Goal: Information Seeking & Learning: Learn about a topic

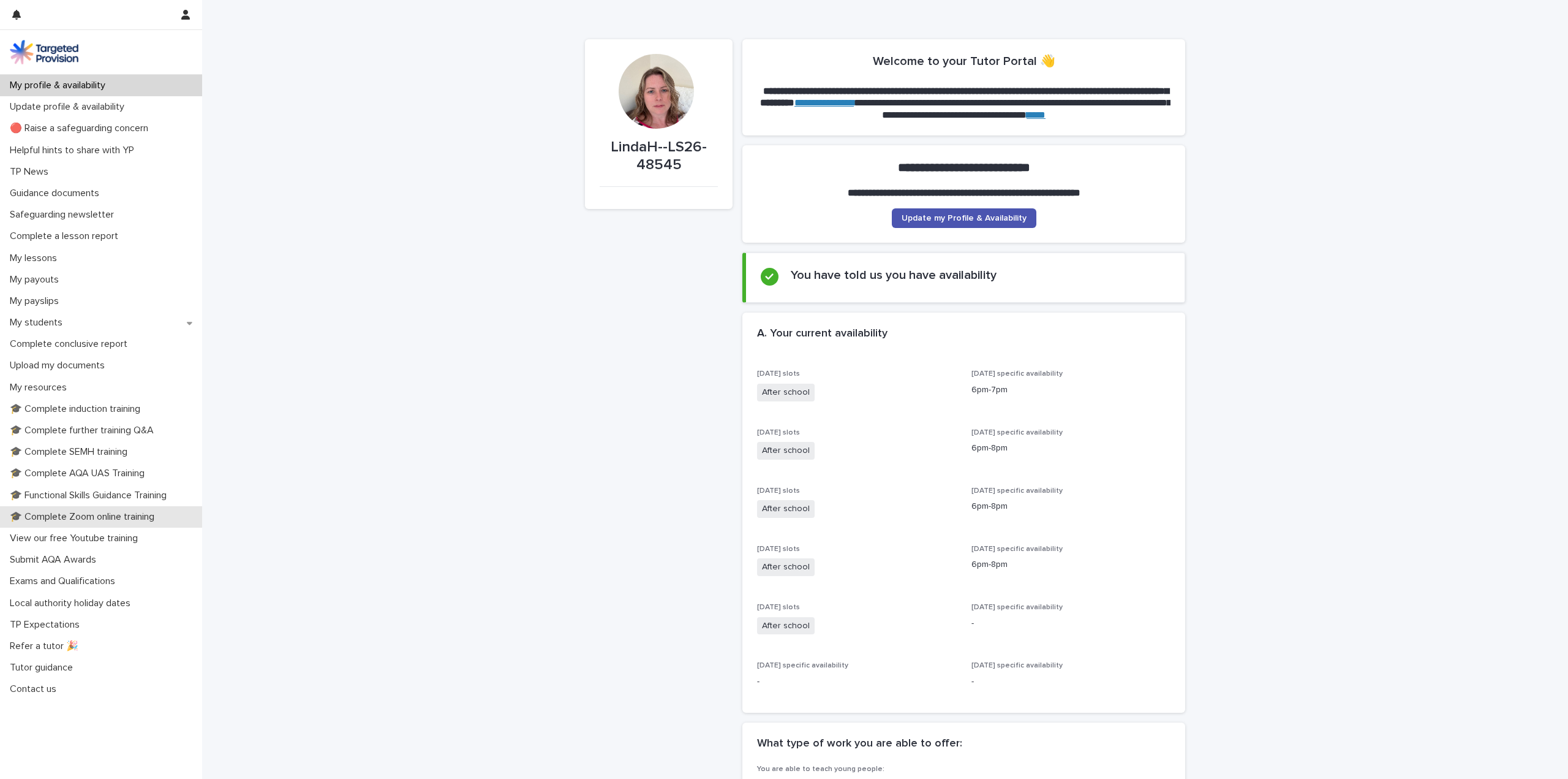
click at [137, 515] on p "🎓 Complete Zoom online training" at bounding box center [84, 516] width 159 height 12
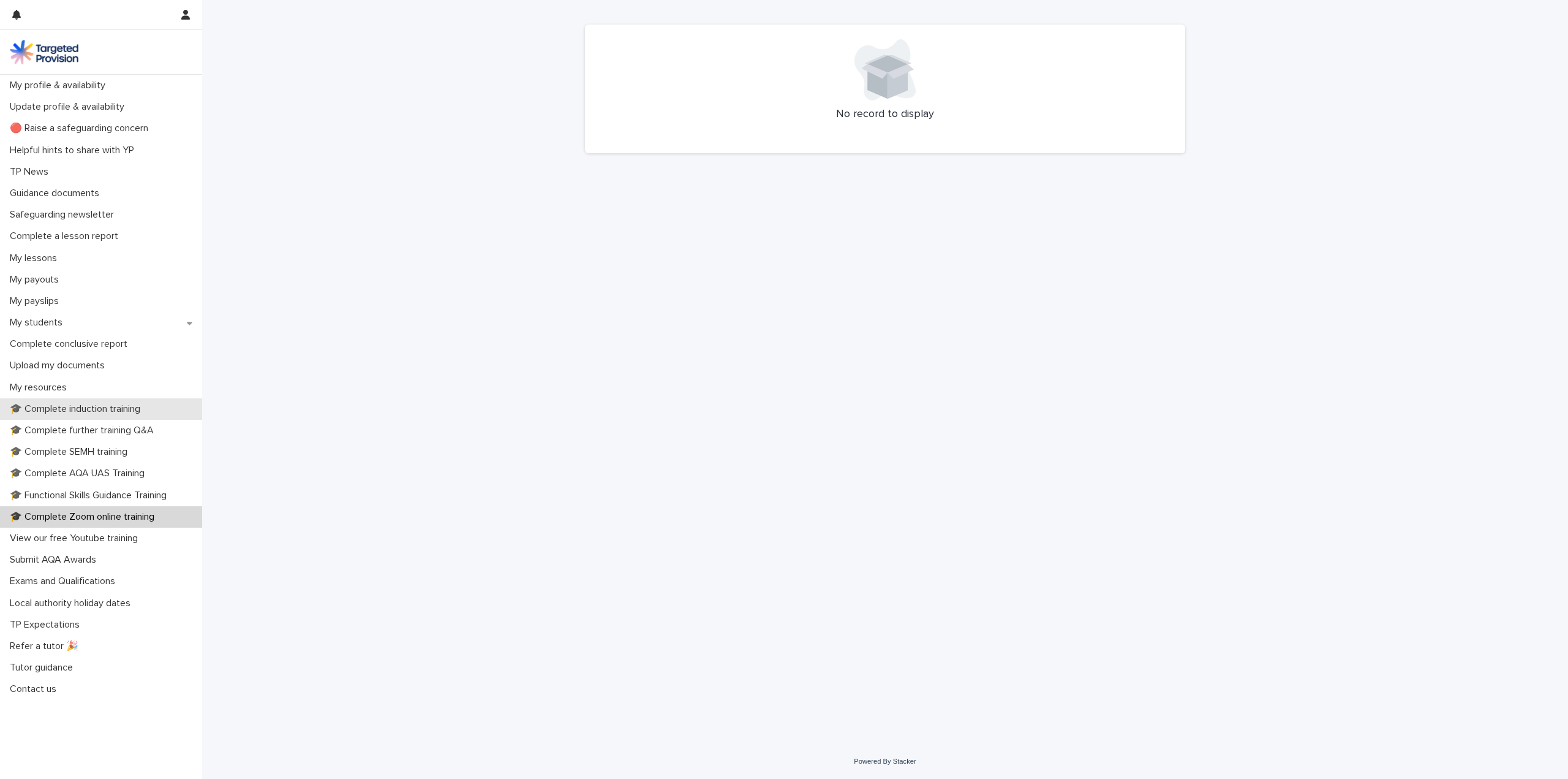
click at [90, 408] on p "🎓 Complete induction training" at bounding box center [77, 409] width 145 height 12
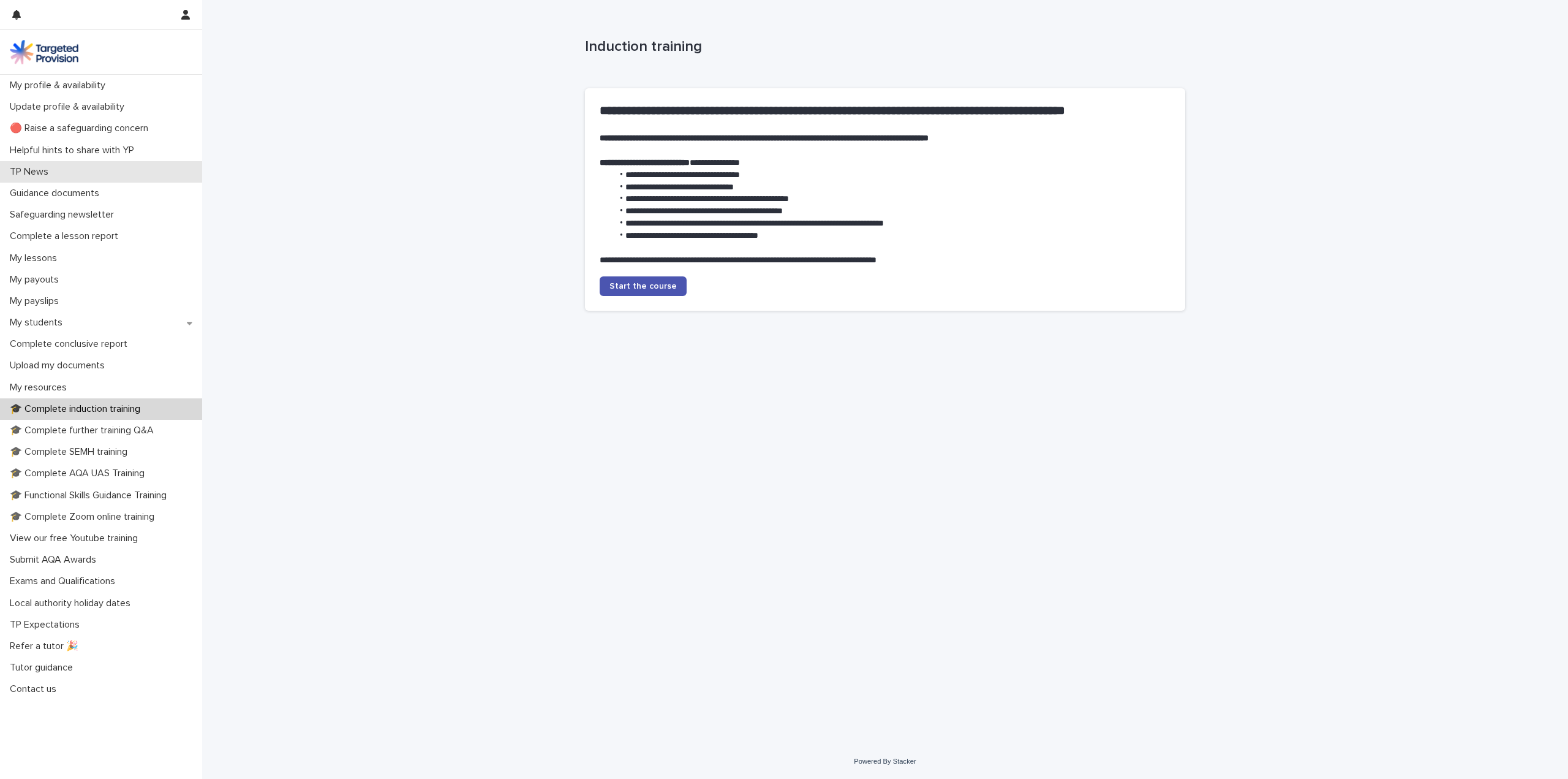
click at [27, 165] on div "TP News" at bounding box center [101, 171] width 202 height 21
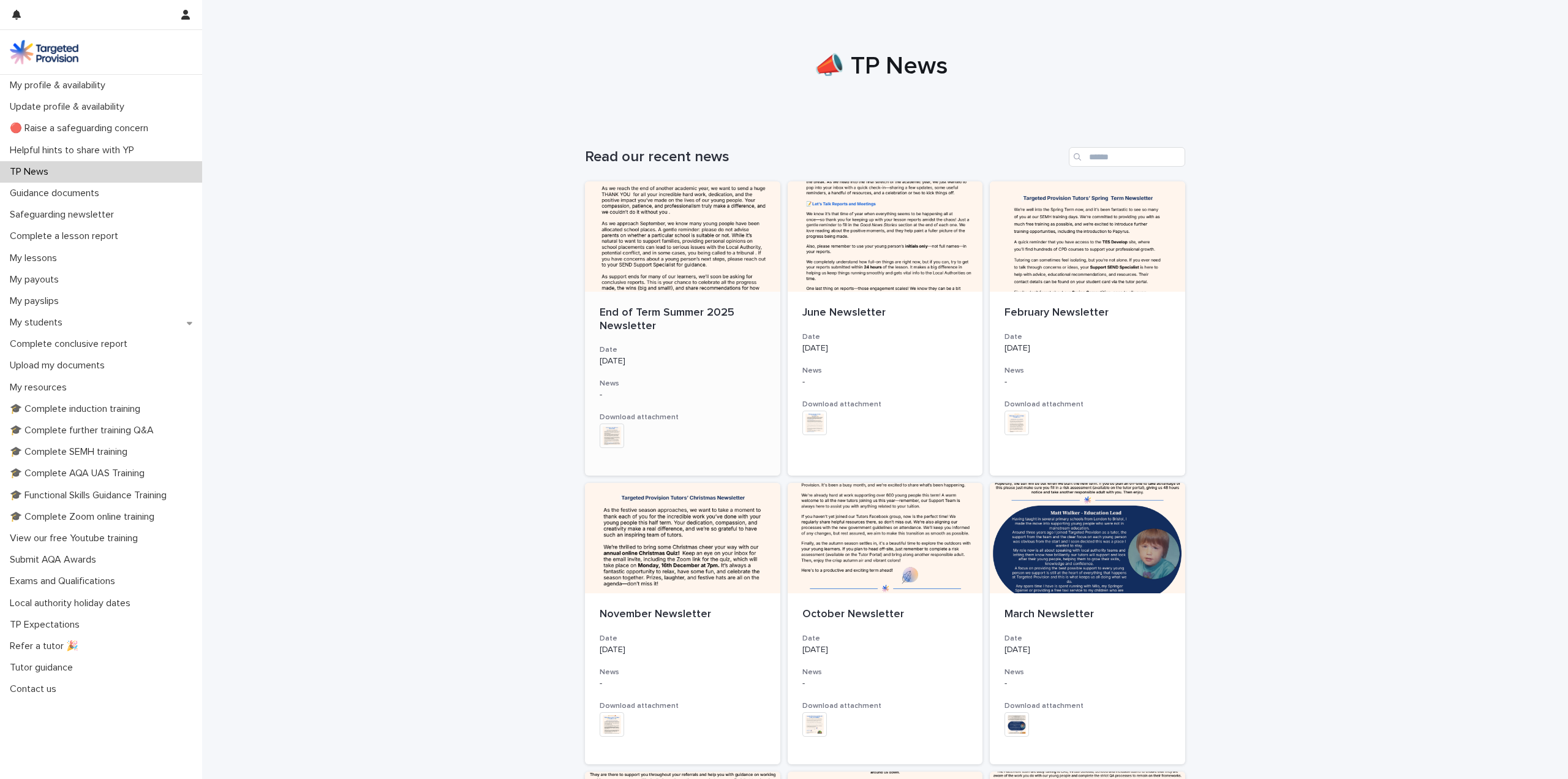
click at [667, 256] on div at bounding box center [682, 236] width 195 height 110
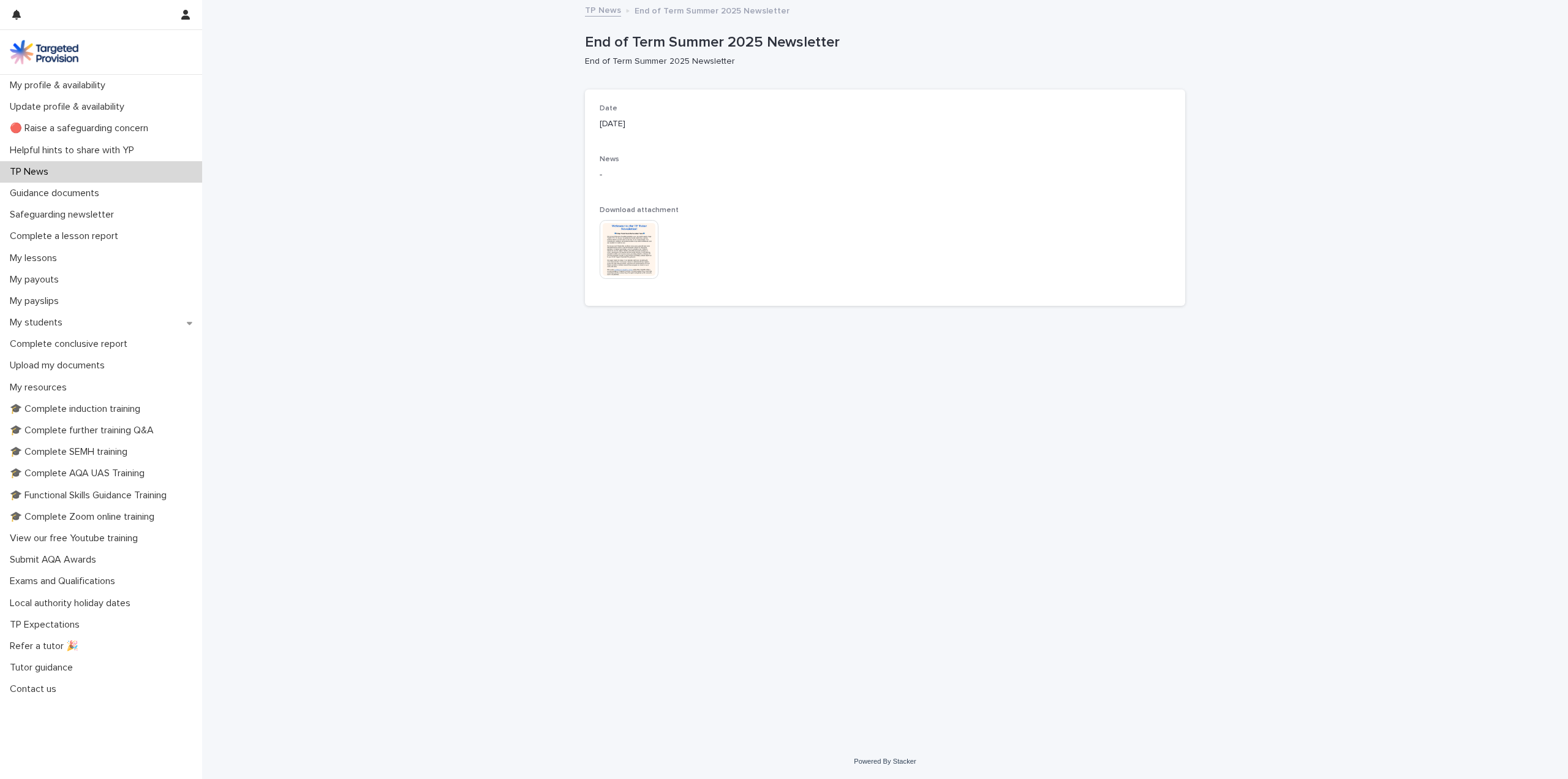
click at [628, 253] on img at bounding box center [628, 249] width 59 height 59
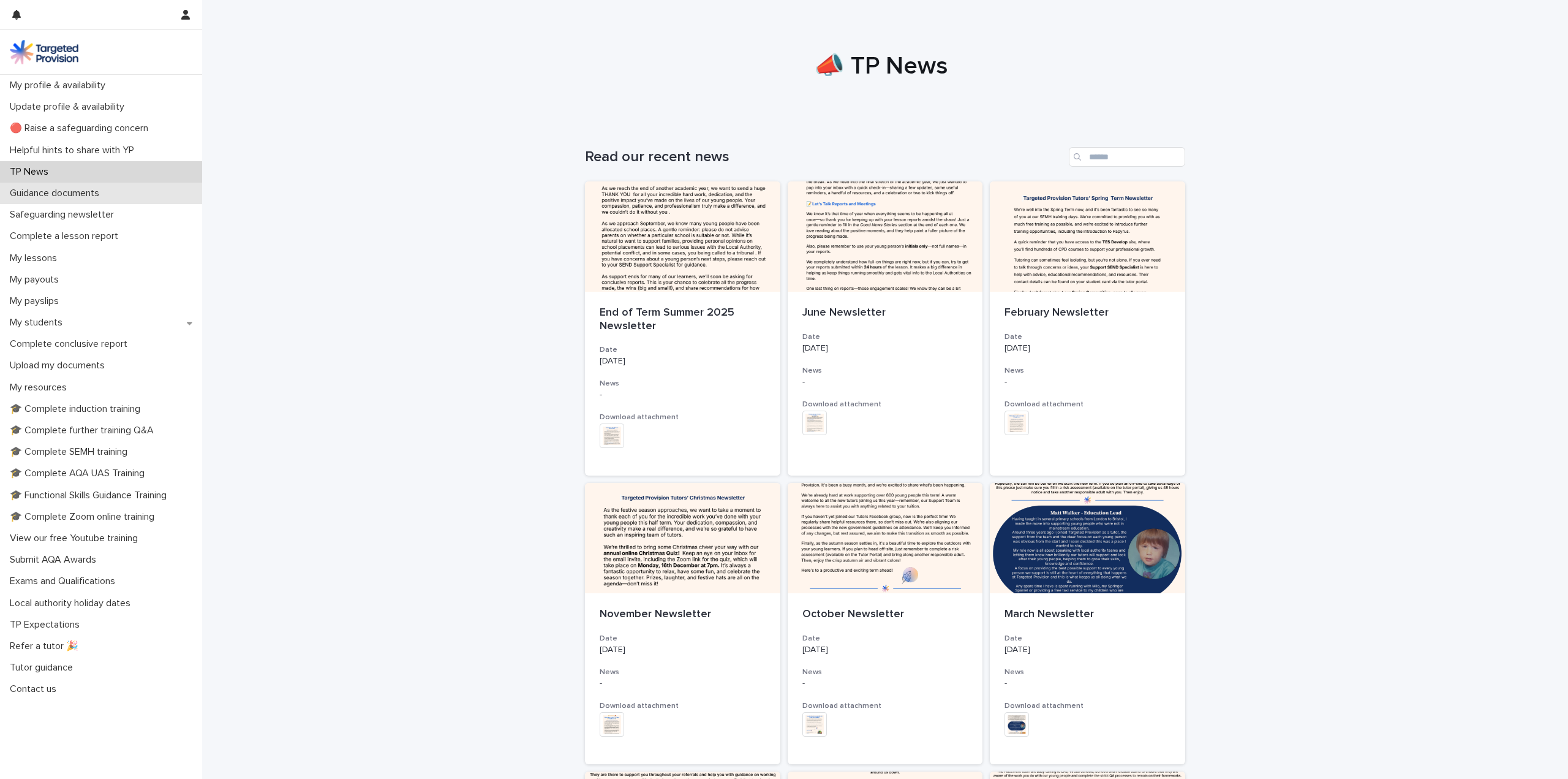
click at [88, 188] on p "Guidance documents" at bounding box center [56, 193] width 104 height 12
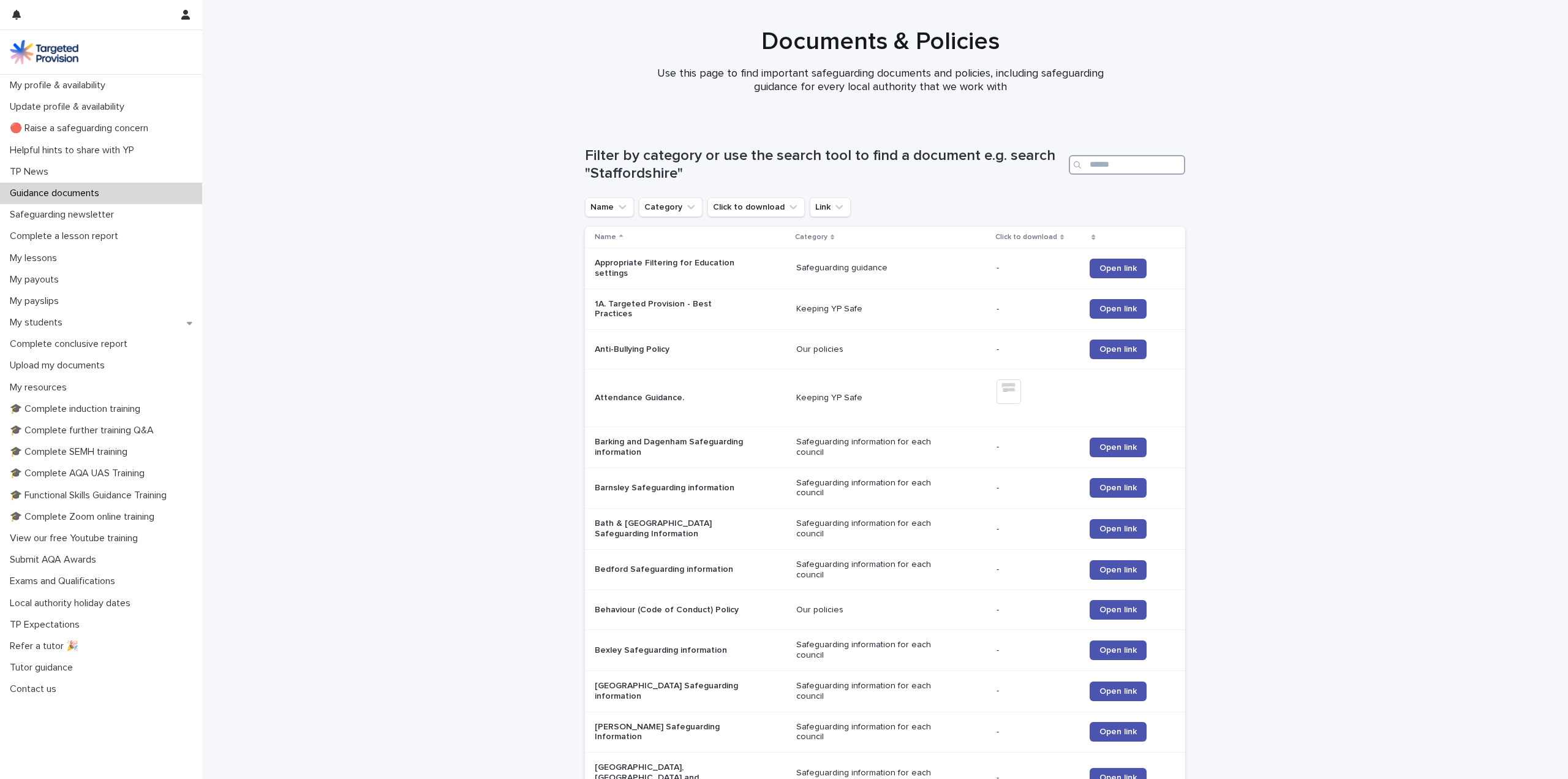
click at [1112, 167] on input "Search" at bounding box center [1126, 164] width 116 height 20
type input "****"
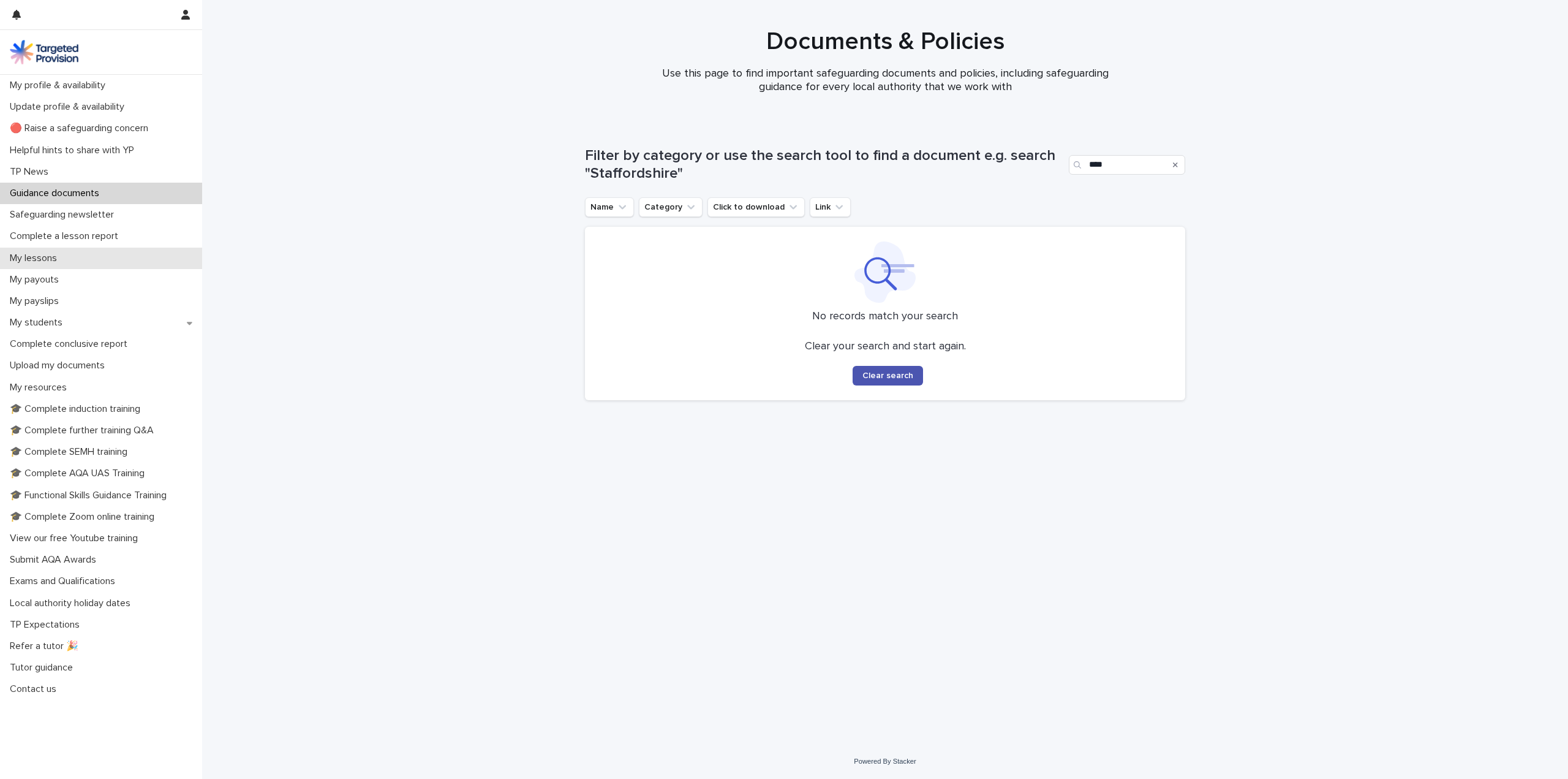
click at [90, 259] on div "My lessons" at bounding box center [101, 258] width 202 height 21
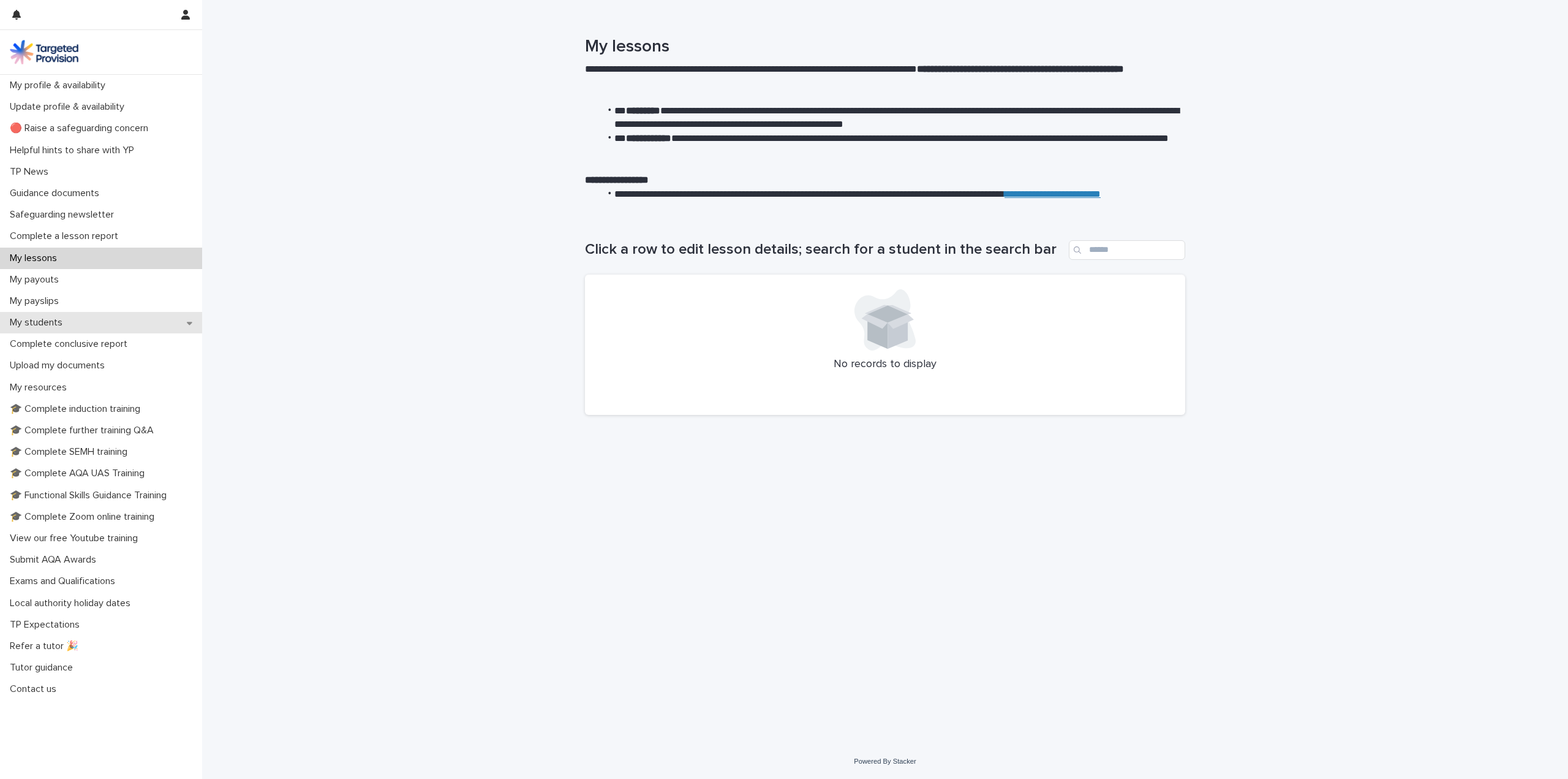
click at [180, 318] on div "My students" at bounding box center [101, 322] width 202 height 21
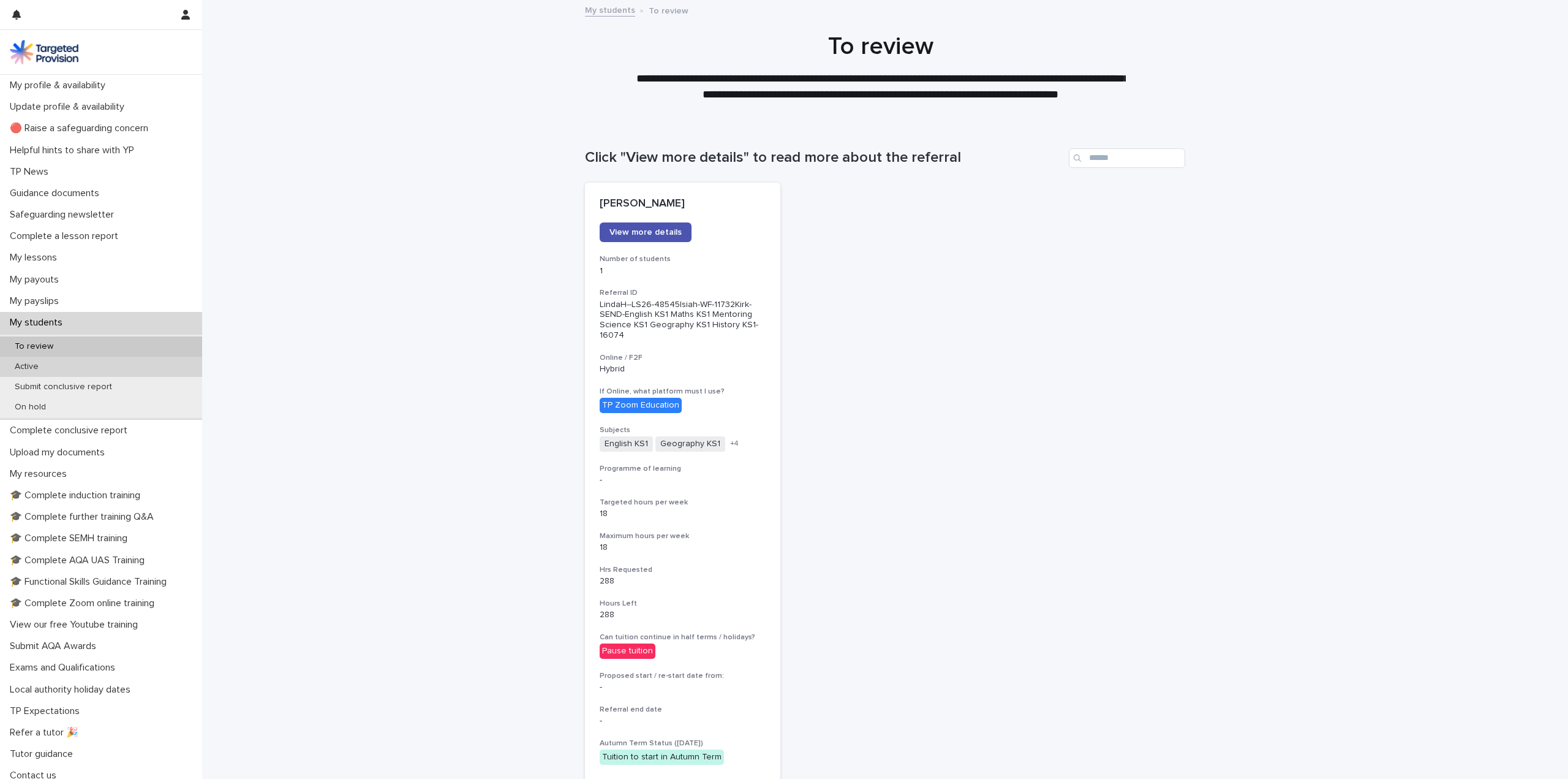
click at [23, 362] on p "Active" at bounding box center [27, 366] width 44 height 10
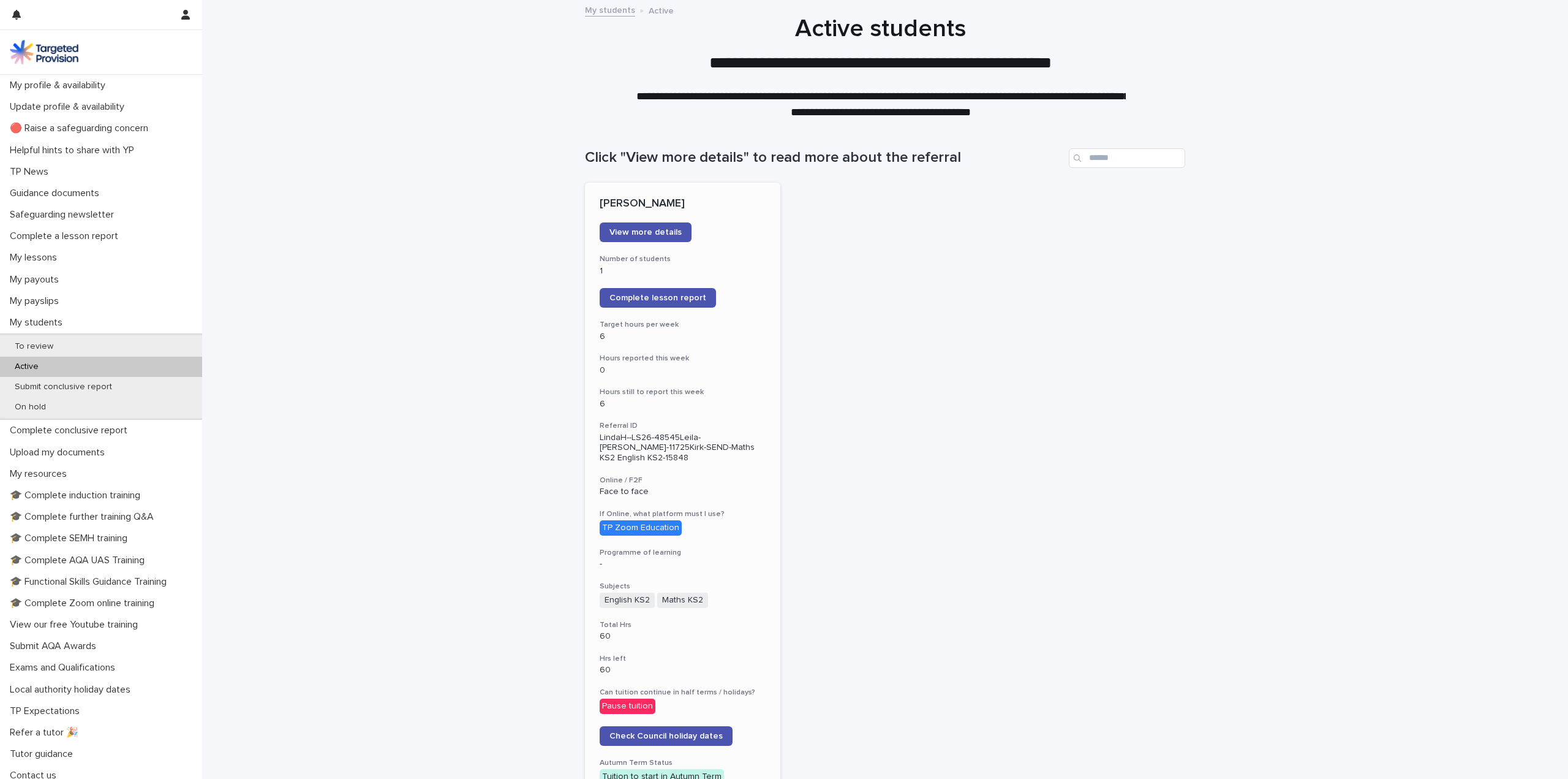
click at [651, 525] on div "TP Zoom Education" at bounding box center [640, 528] width 82 height 16
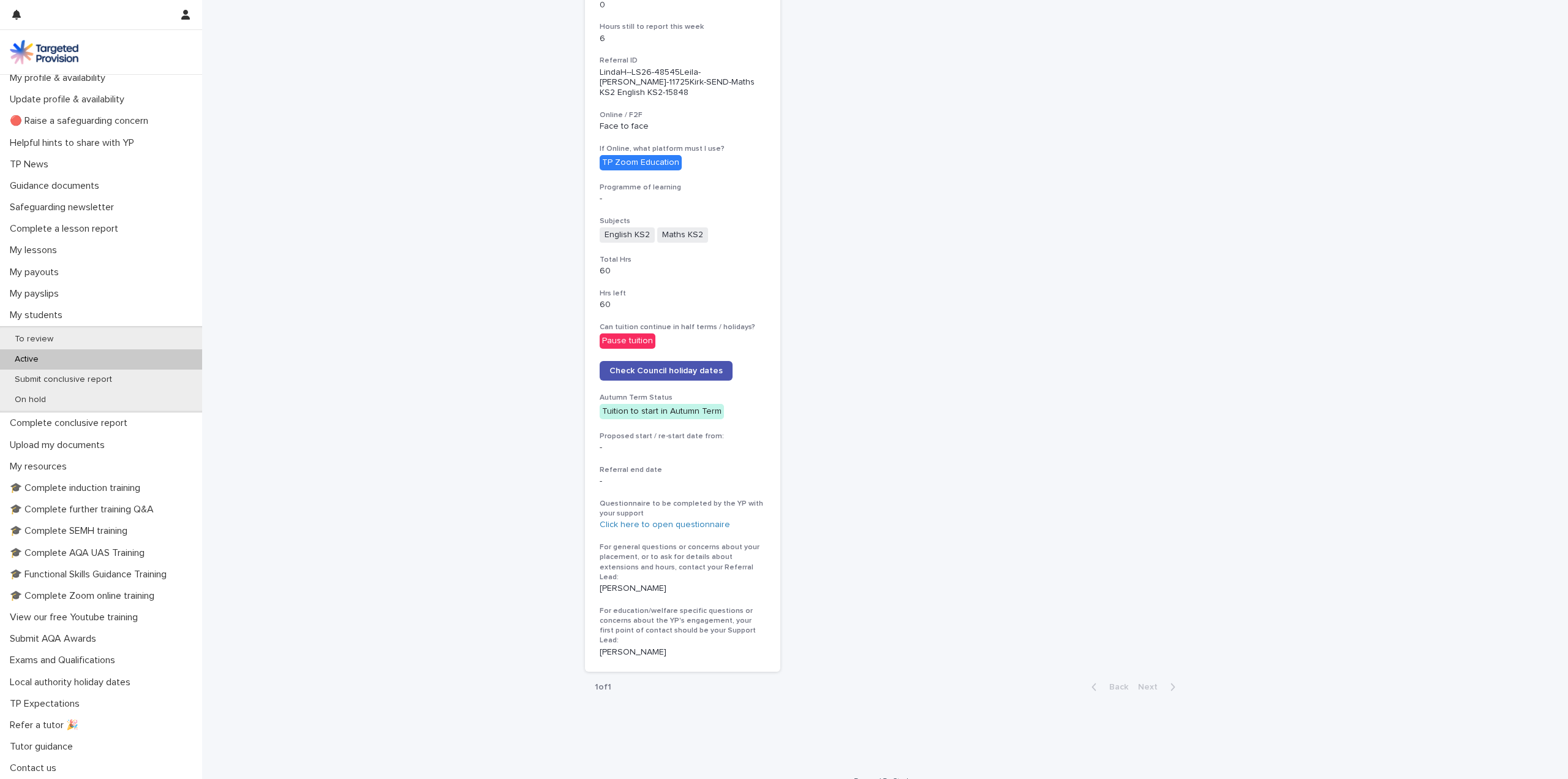
scroll to position [8, 0]
click at [69, 700] on p "TP Expectations" at bounding box center [47, 703] width 84 height 12
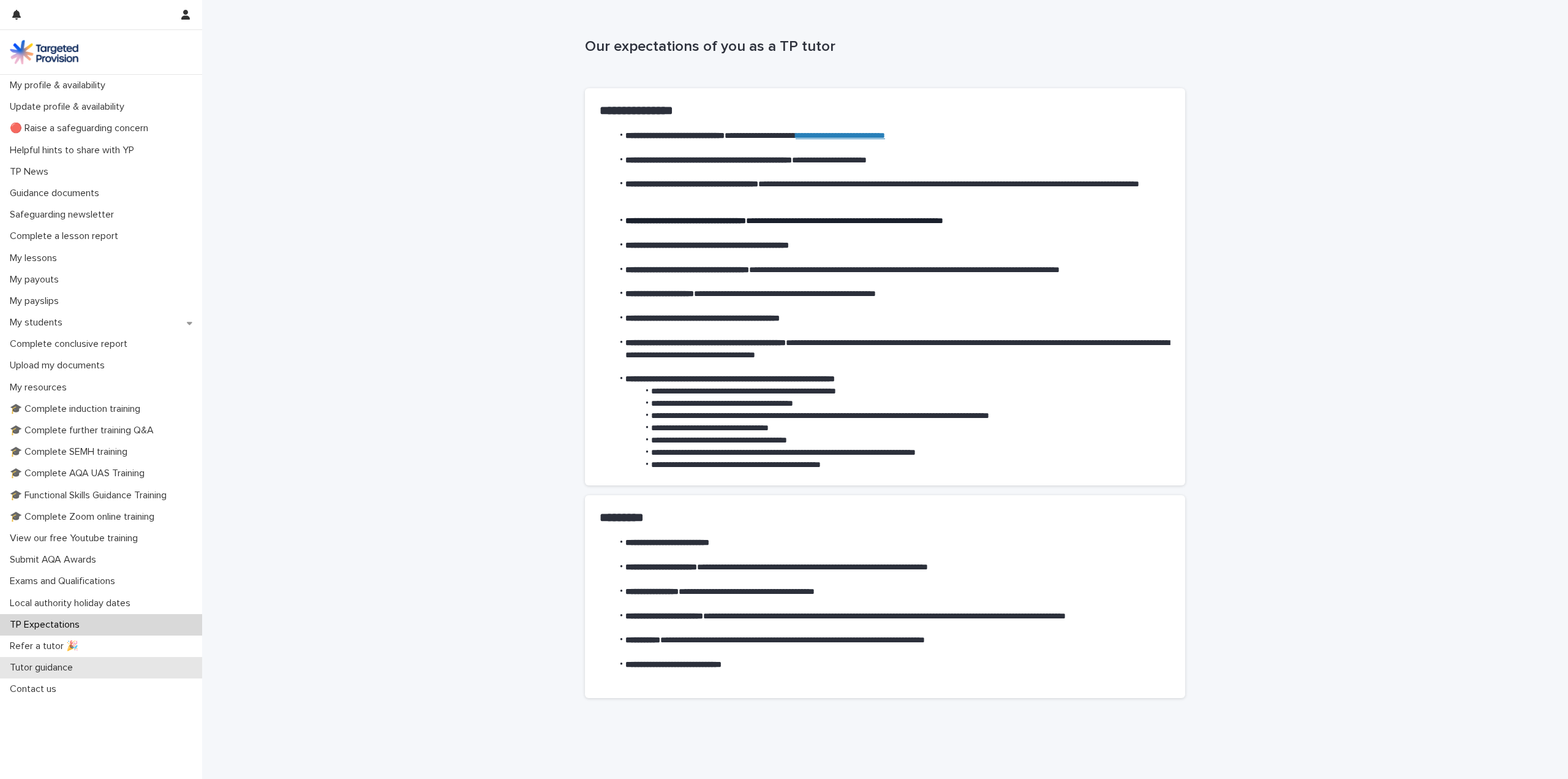
click at [66, 663] on p "Tutor guidance" at bounding box center [43, 667] width 77 height 12
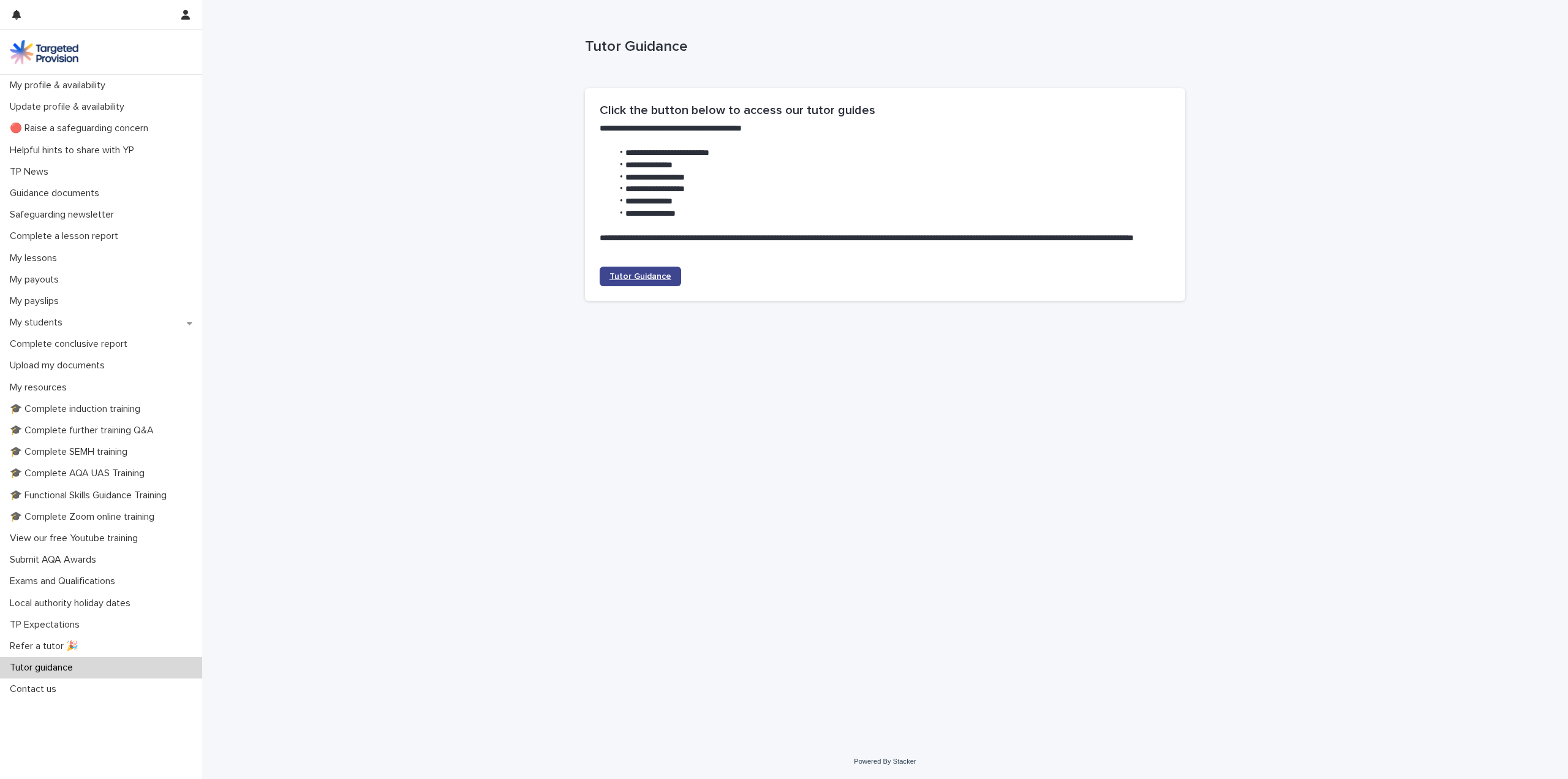
click at [618, 276] on span "Tutor Guidance" at bounding box center [640, 276] width 62 height 9
click at [69, 407] on p "🎓 Complete induction training" at bounding box center [77, 409] width 145 height 12
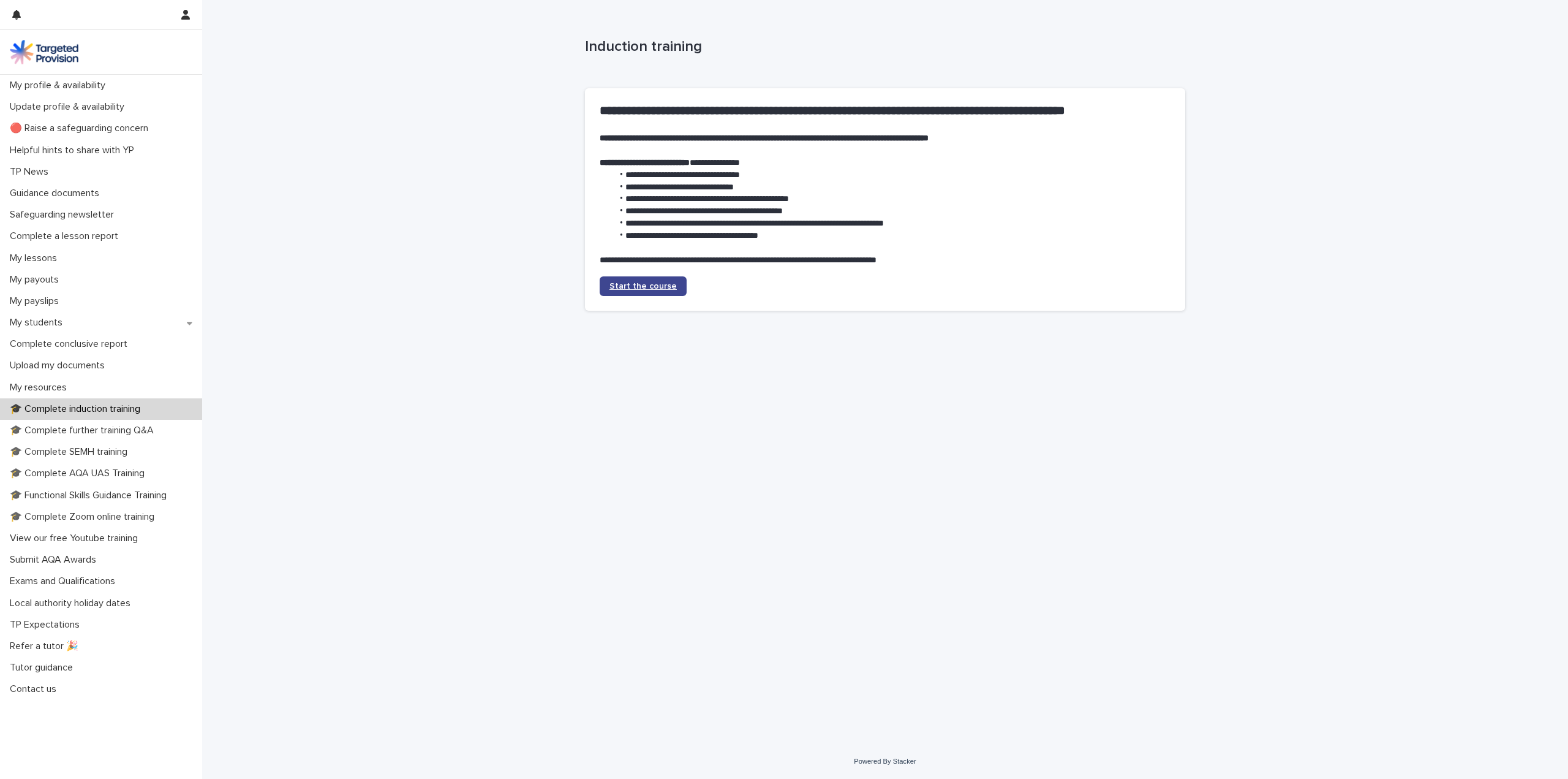
click at [666, 287] on span "Start the course" at bounding box center [643, 285] width 67 height 9
click at [91, 81] on p "My profile & availability" at bounding box center [59, 85] width 110 height 12
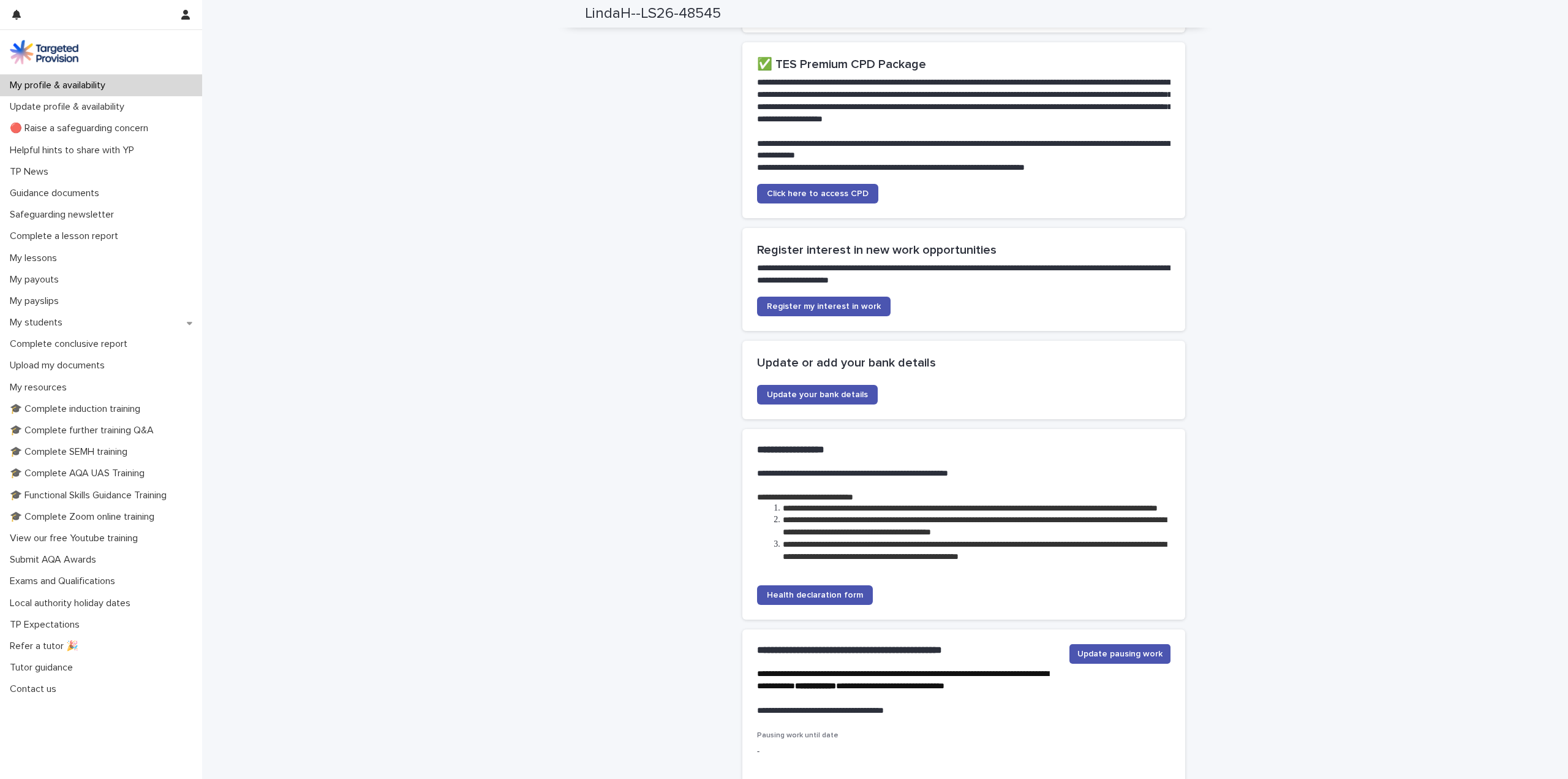
scroll to position [2510, 0]
